Goal: Check status: Check status

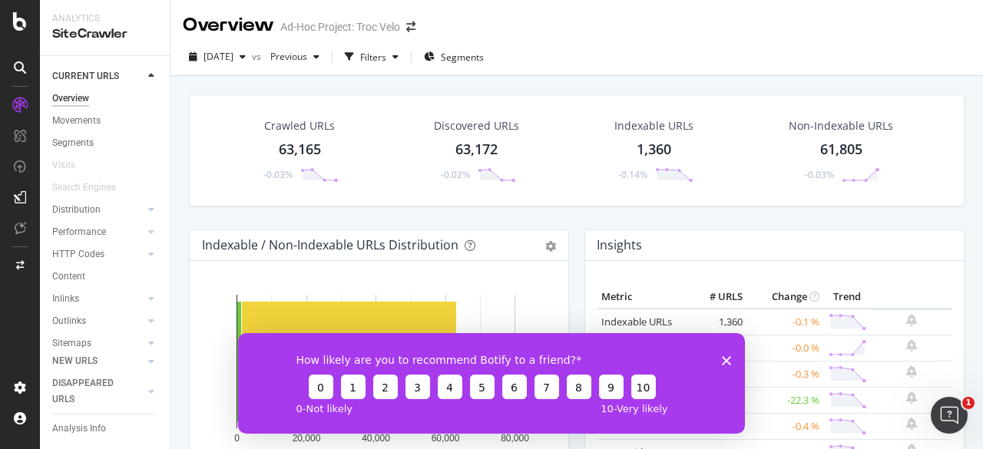
click at [723, 360] on icon "Fermer l'enquête" at bounding box center [726, 359] width 9 height 9
